Goal: Task Accomplishment & Management: Manage account settings

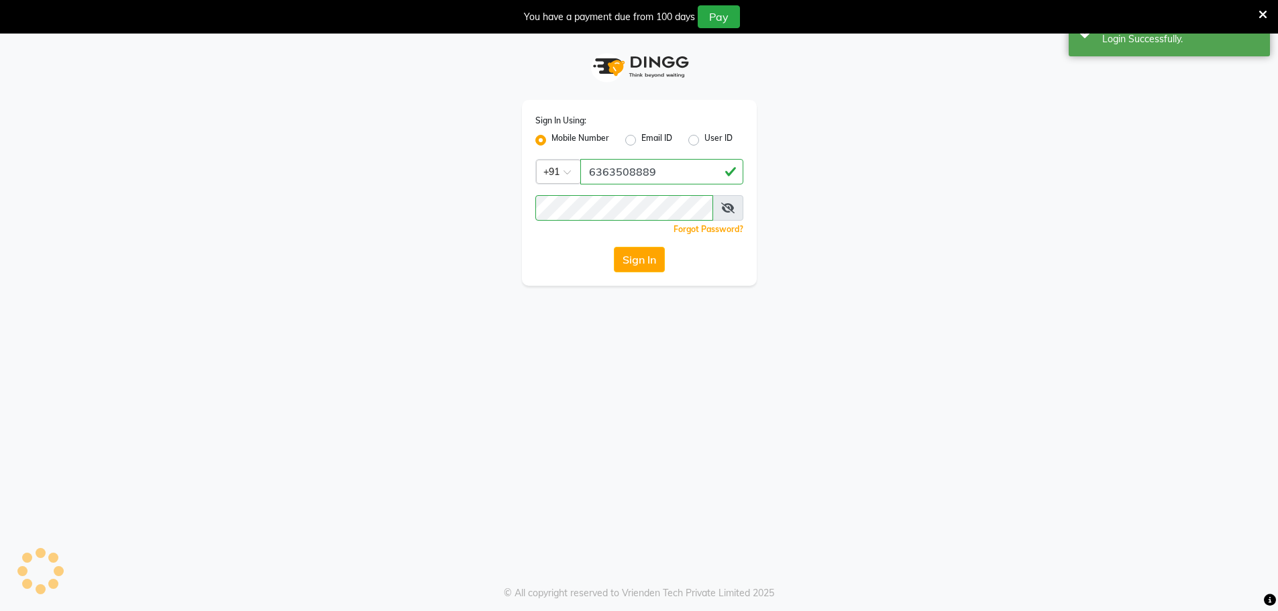
select select "100"
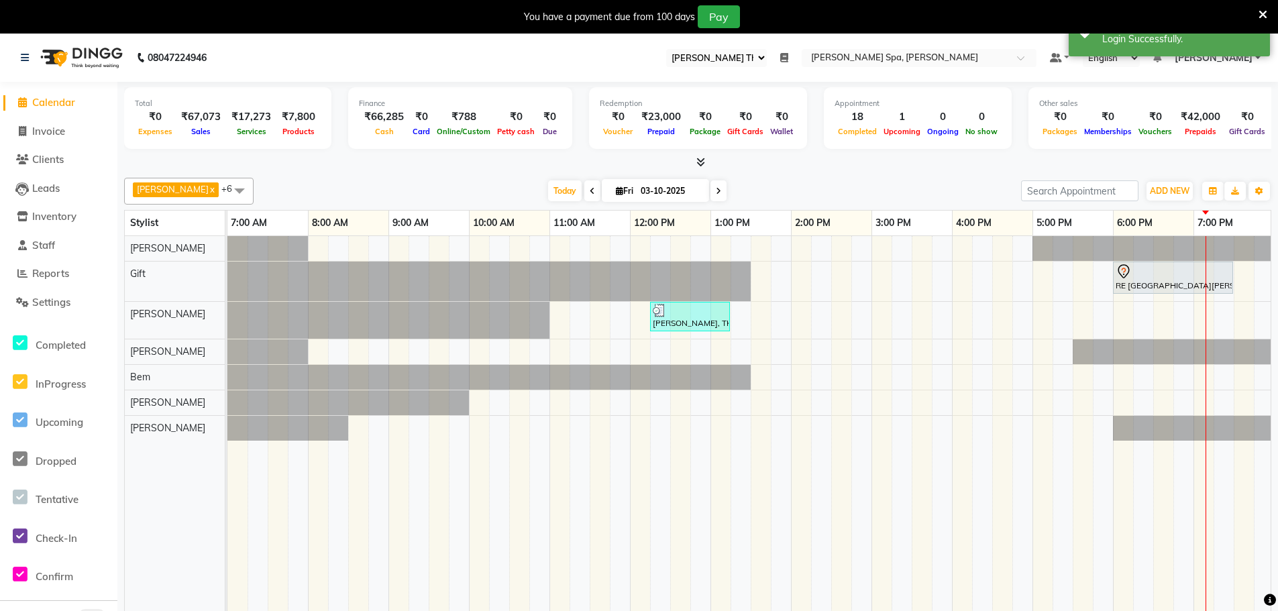
click at [788, 56] on icon at bounding box center [784, 57] width 8 height 9
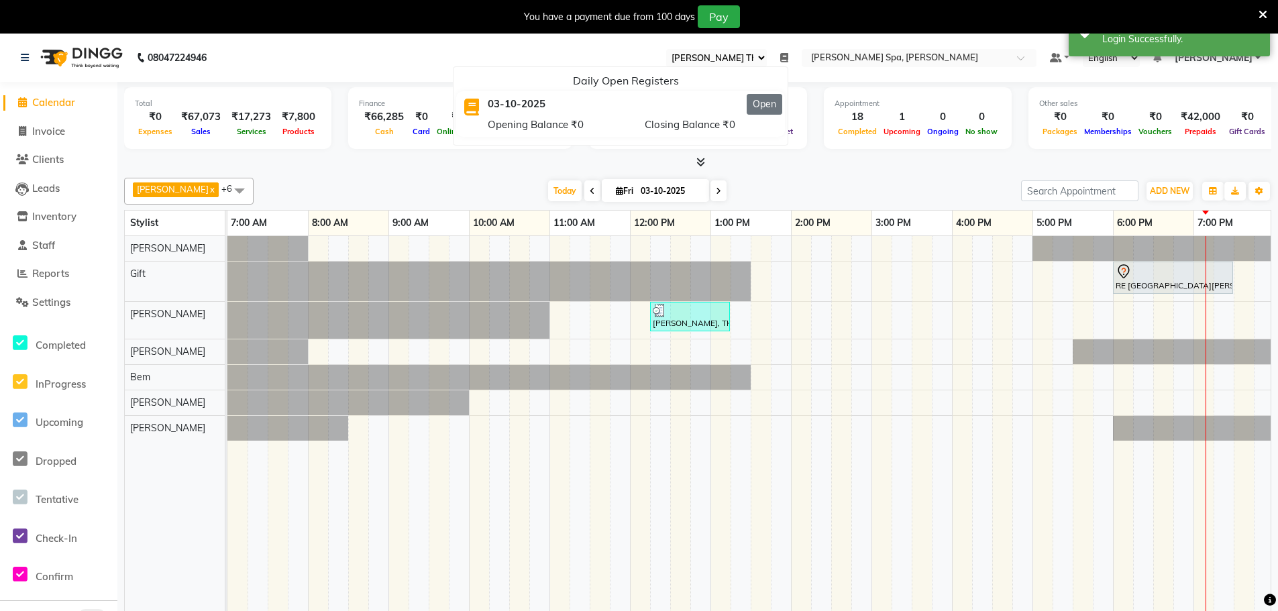
click at [782, 103] on button "Open" at bounding box center [765, 104] width 36 height 21
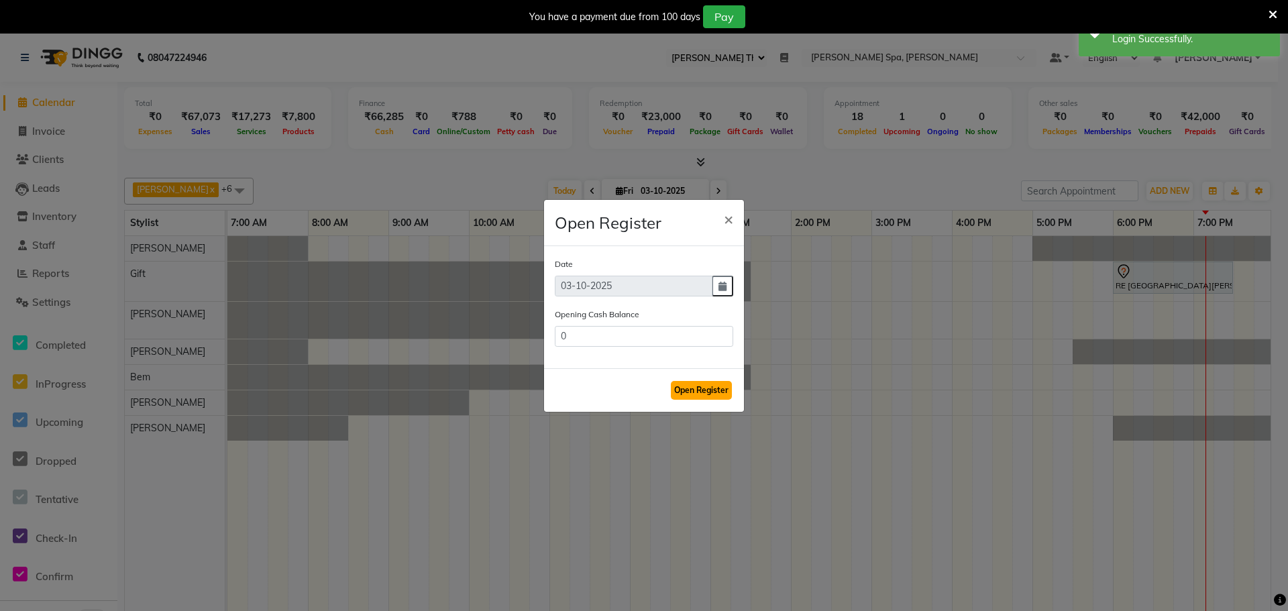
click at [701, 393] on button "Open Register" at bounding box center [701, 390] width 61 height 19
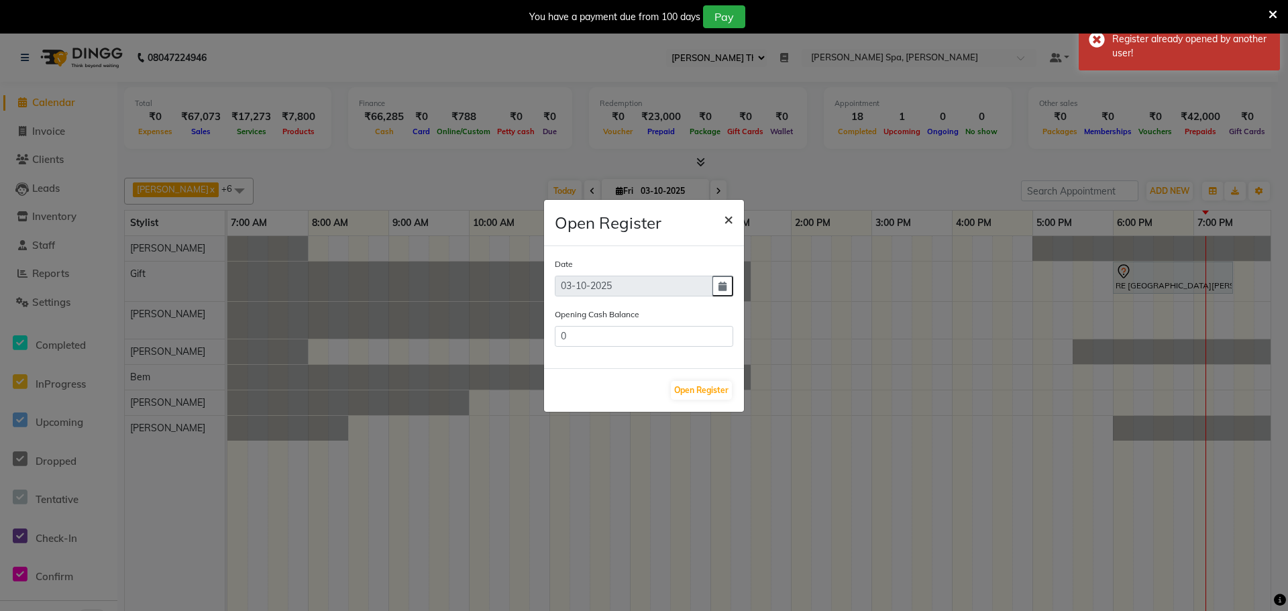
click at [731, 217] on span "×" at bounding box center [728, 219] width 9 height 20
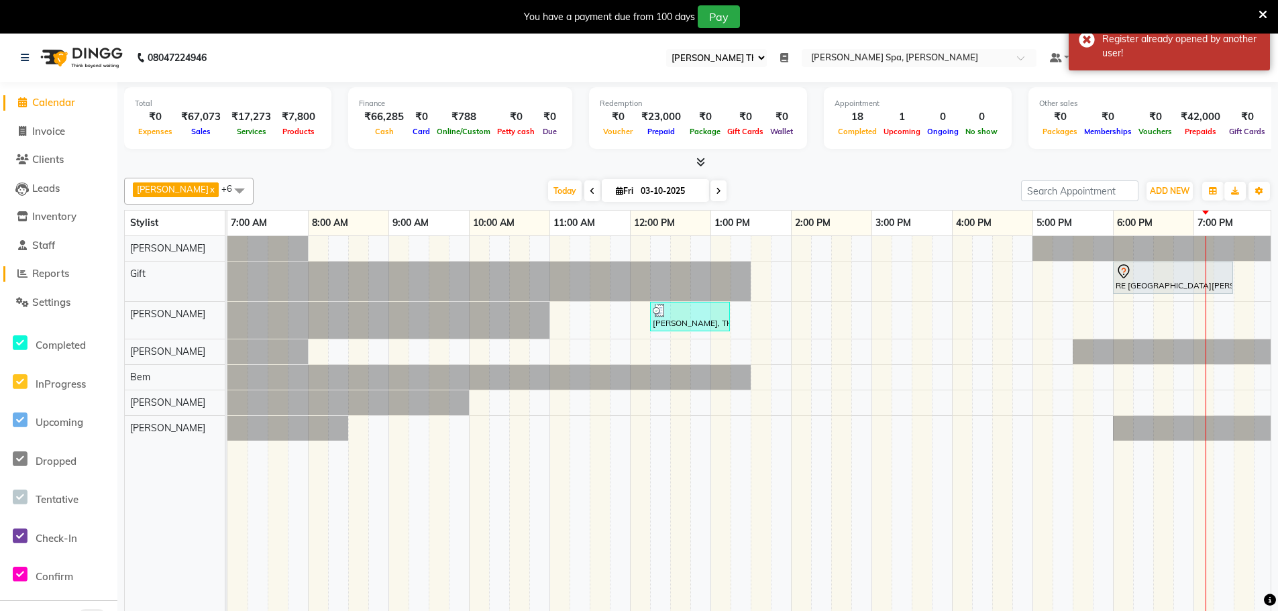
click at [61, 276] on span "Reports" at bounding box center [50, 273] width 37 height 13
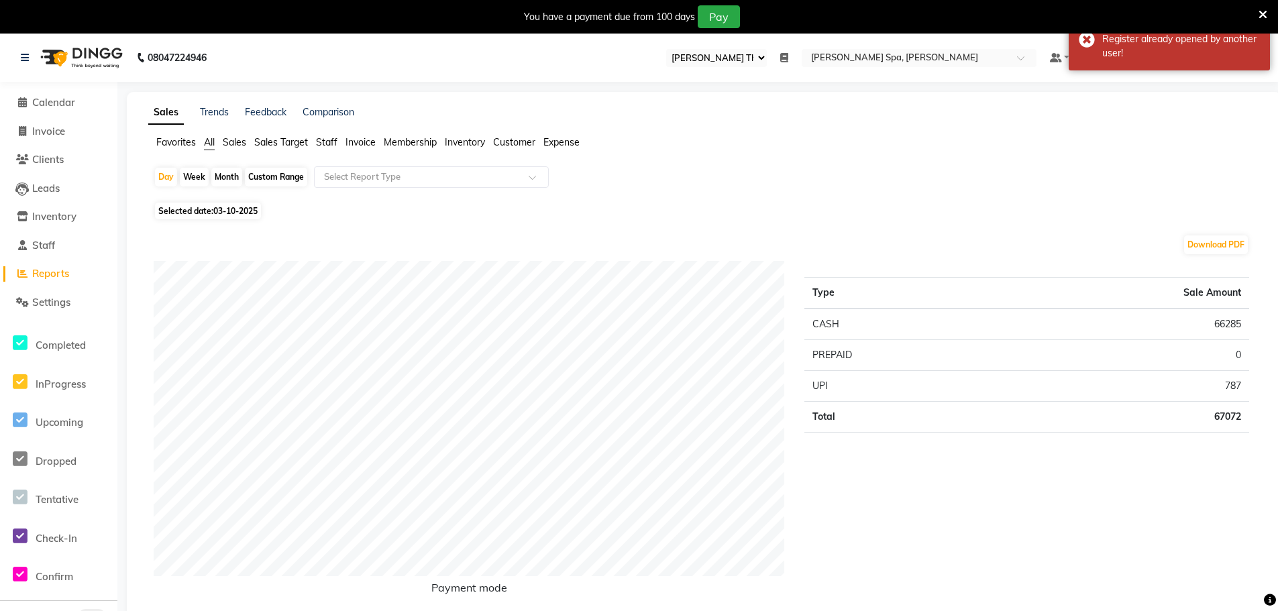
click at [331, 146] on span "Staff" at bounding box center [326, 142] width 21 height 12
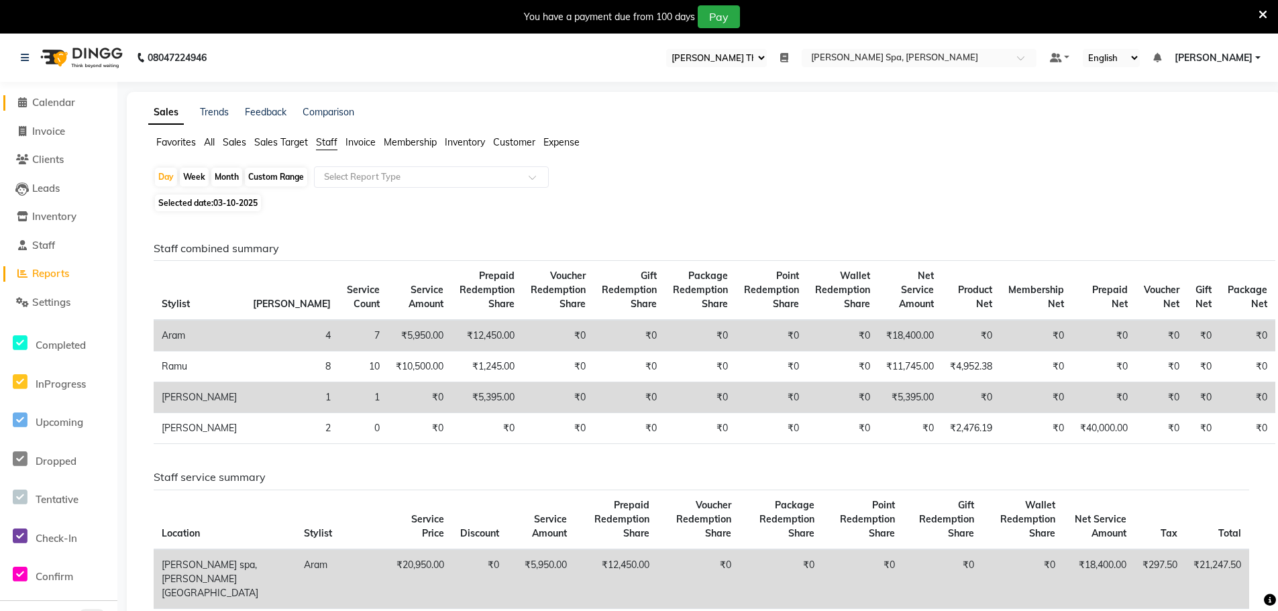
click at [70, 97] on span "Calendar" at bounding box center [53, 102] width 43 height 13
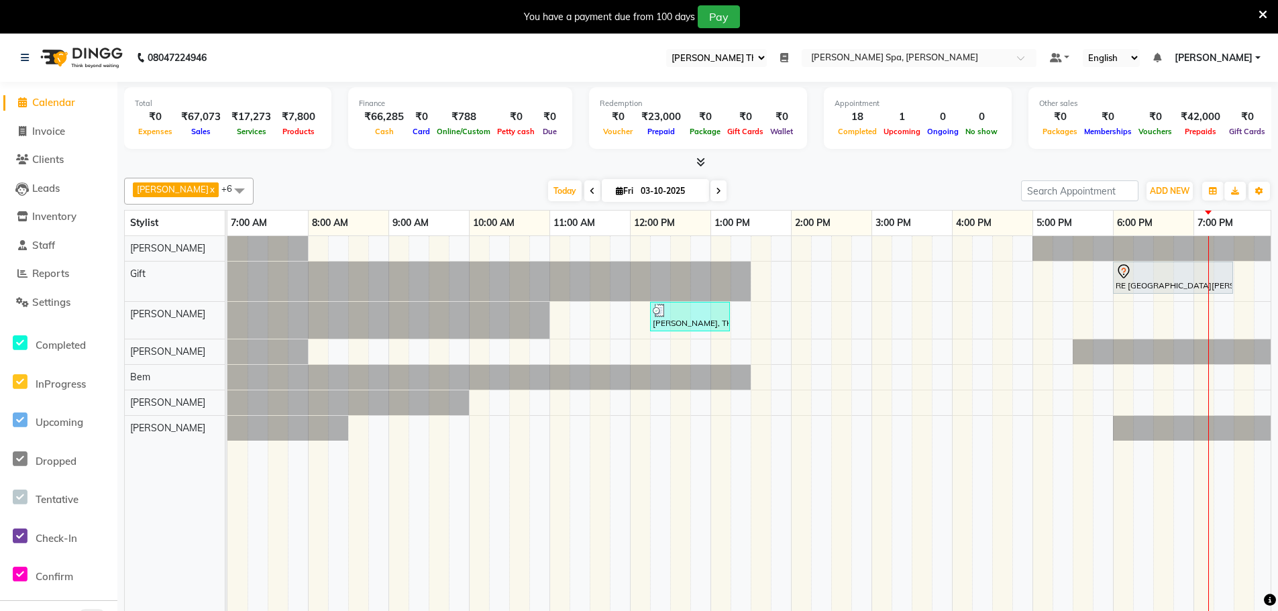
click at [613, 189] on span "Fri" at bounding box center [625, 191] width 24 height 10
select select "10"
select select "2025"
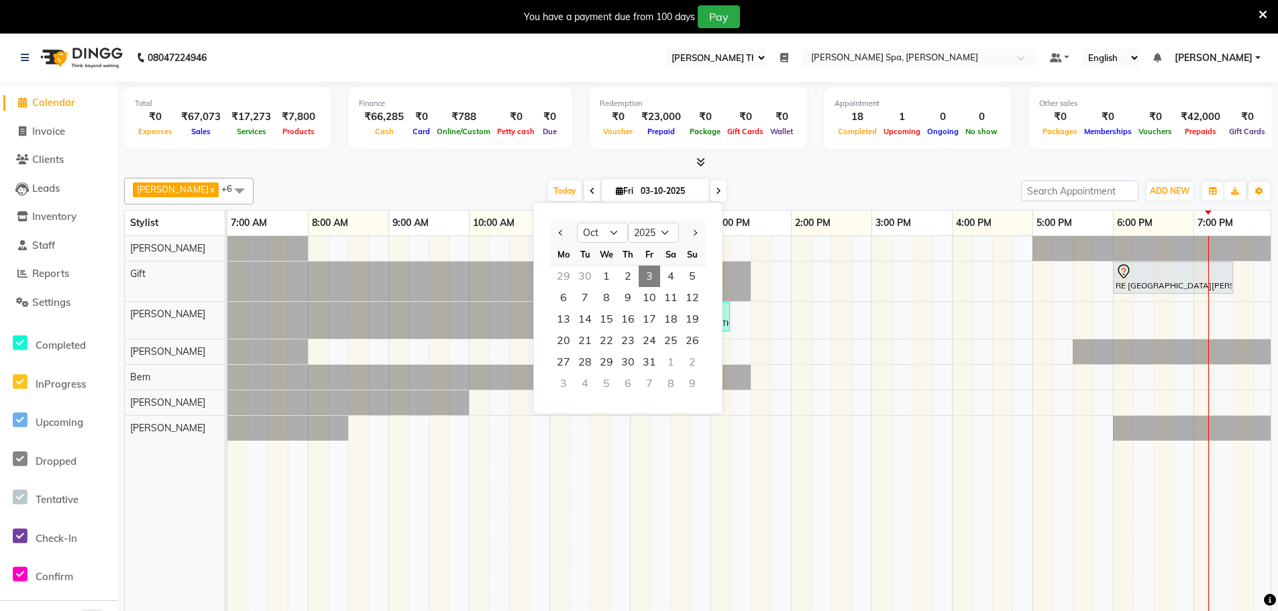
click at [650, 281] on span "3" at bounding box center [649, 276] width 21 height 21
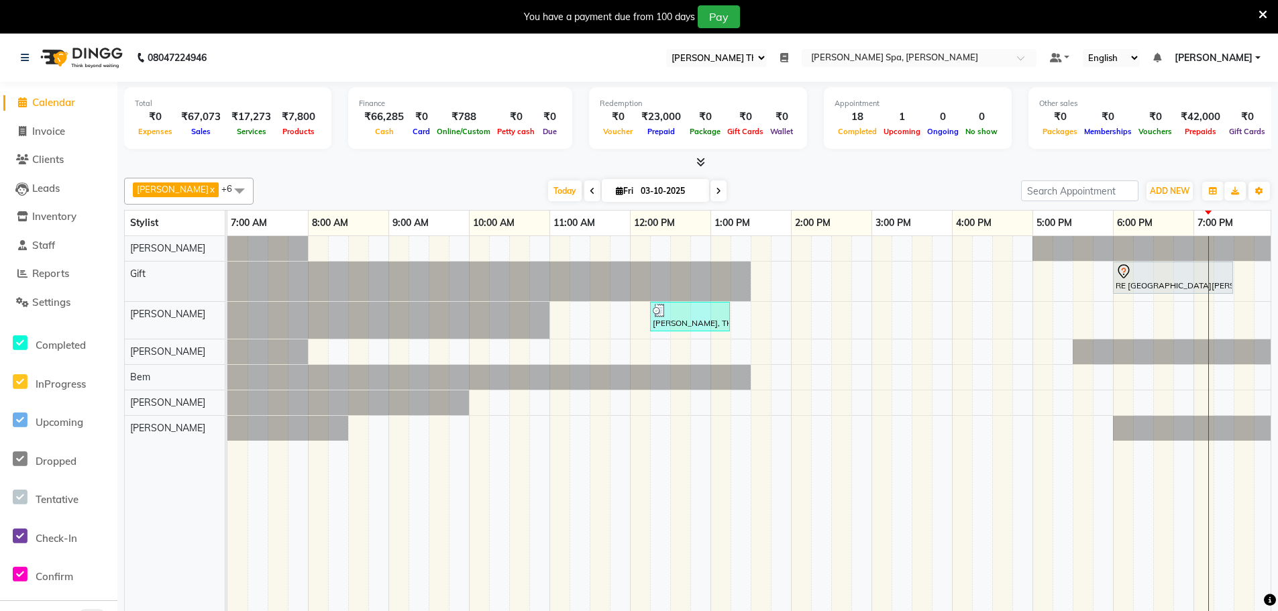
click at [1254, 56] on link "[PERSON_NAME]" at bounding box center [1218, 58] width 86 height 14
click at [1194, 130] on link "Sign out" at bounding box center [1192, 125] width 123 height 21
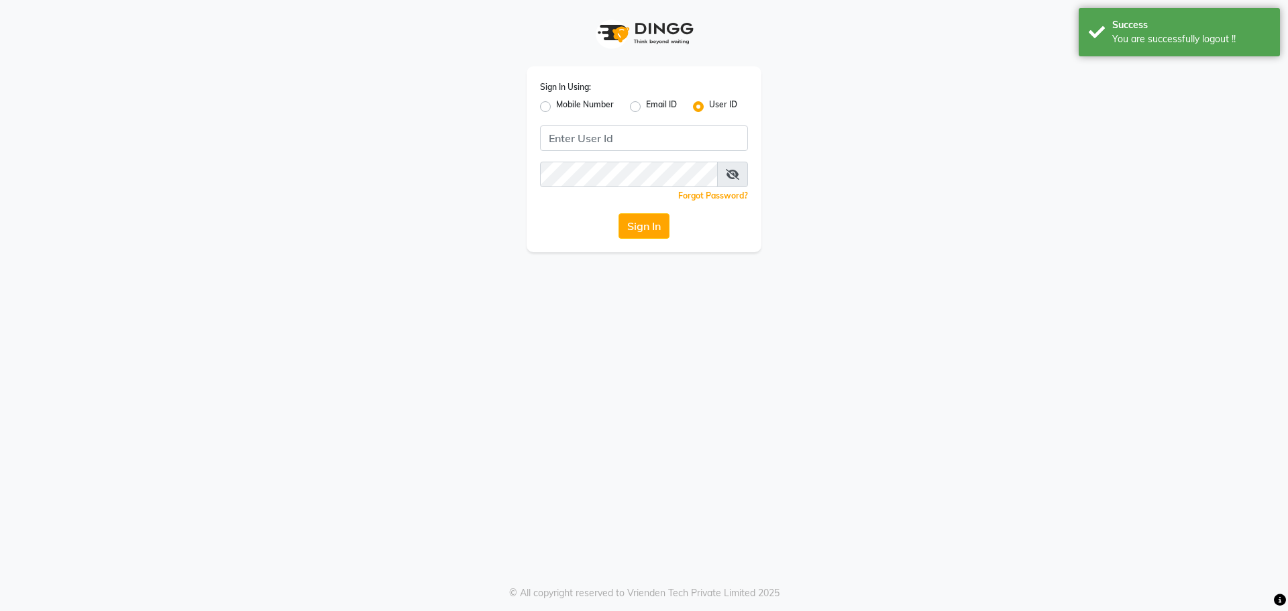
click at [556, 103] on label "Mobile Number" at bounding box center [585, 107] width 58 height 16
click at [556, 103] on input "Mobile Number" at bounding box center [560, 103] width 9 height 9
radio input "true"
radio input "false"
click at [578, 134] on div at bounding box center [564, 137] width 44 height 14
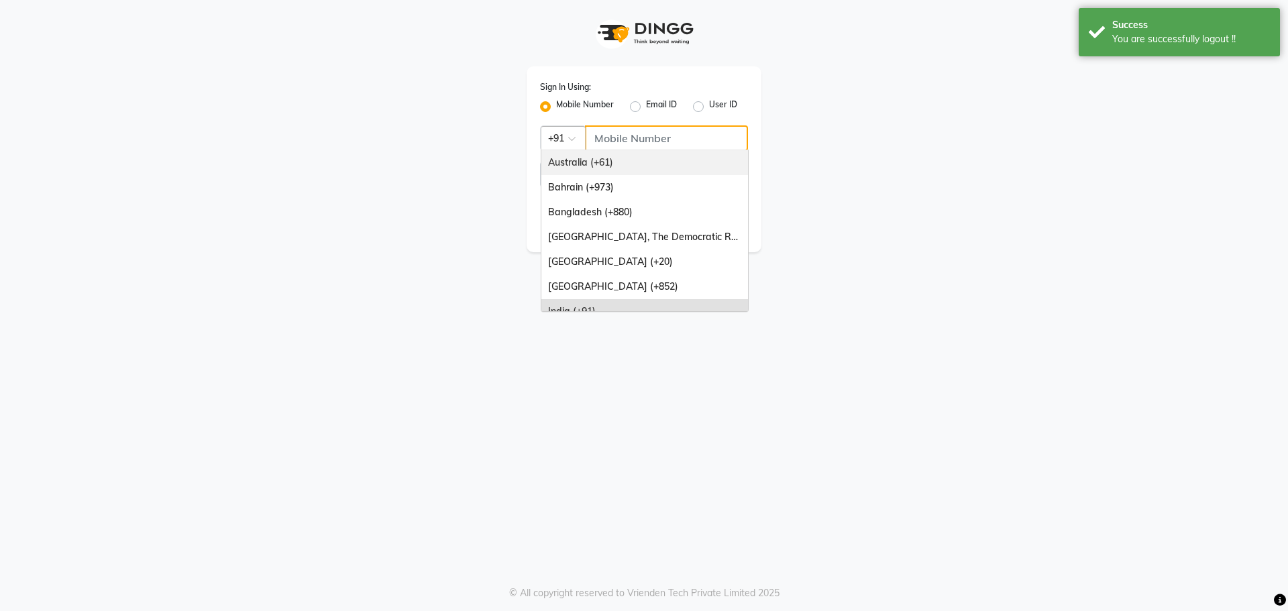
click at [654, 138] on input "Username" at bounding box center [666, 137] width 163 height 25
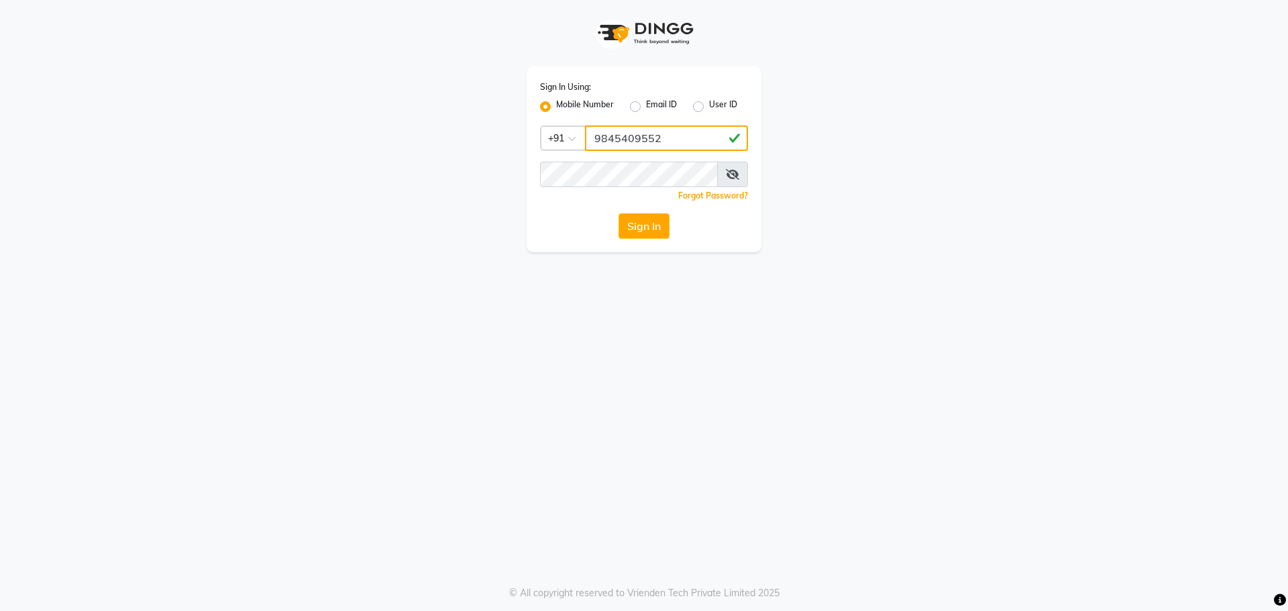
type input "9845409552"
click at [649, 218] on button "Sign In" at bounding box center [644, 225] width 51 height 25
